Goal: Transaction & Acquisition: Purchase product/service

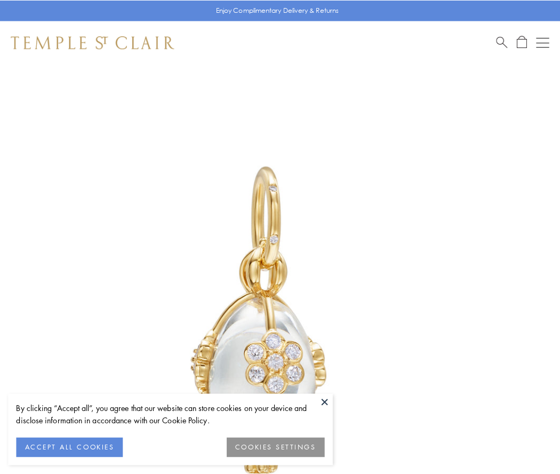
scroll to position [1, 0]
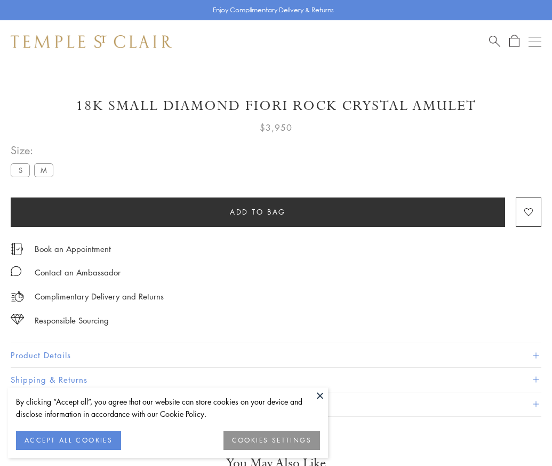
click at [258, 211] on span "Add to bag" at bounding box center [258, 212] width 56 height 12
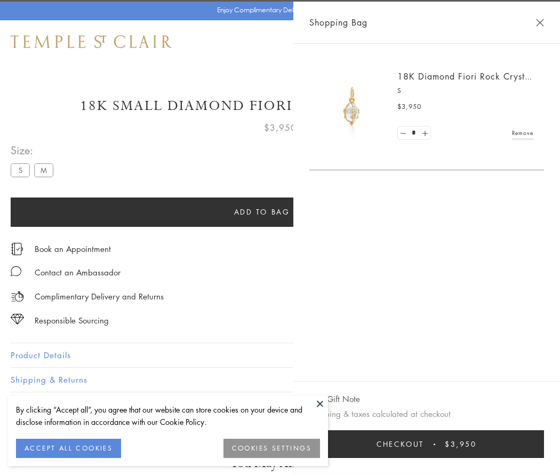
click at [434, 444] on button "Checkout $3,950" at bounding box center [426, 444] width 235 height 28
